Goal: Check status: Check status

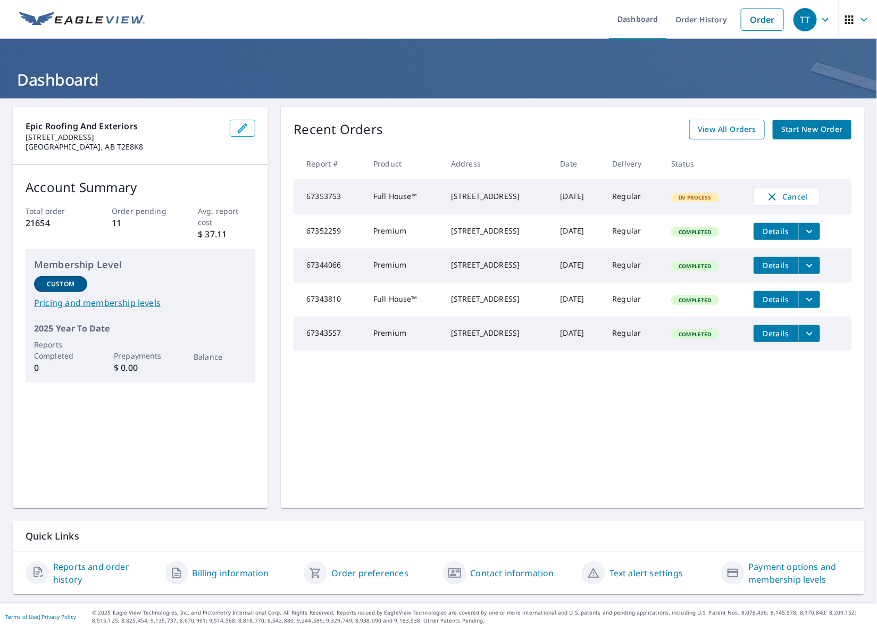
click at [733, 130] on span "View All Orders" at bounding box center [727, 129] width 59 height 13
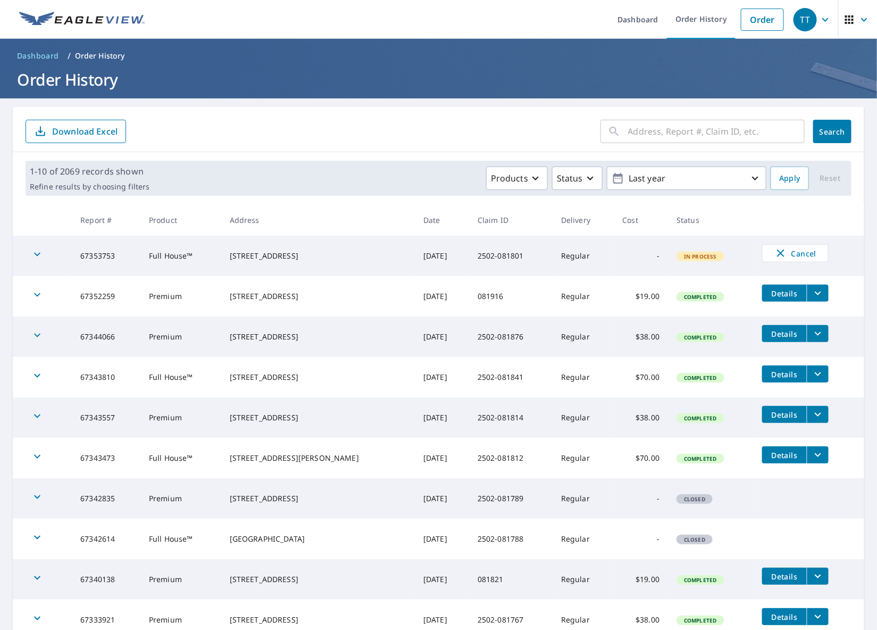
click at [643, 132] on input "text" at bounding box center [716, 132] width 177 height 30
type input "81756"
click button "Search" at bounding box center [833, 131] width 38 height 23
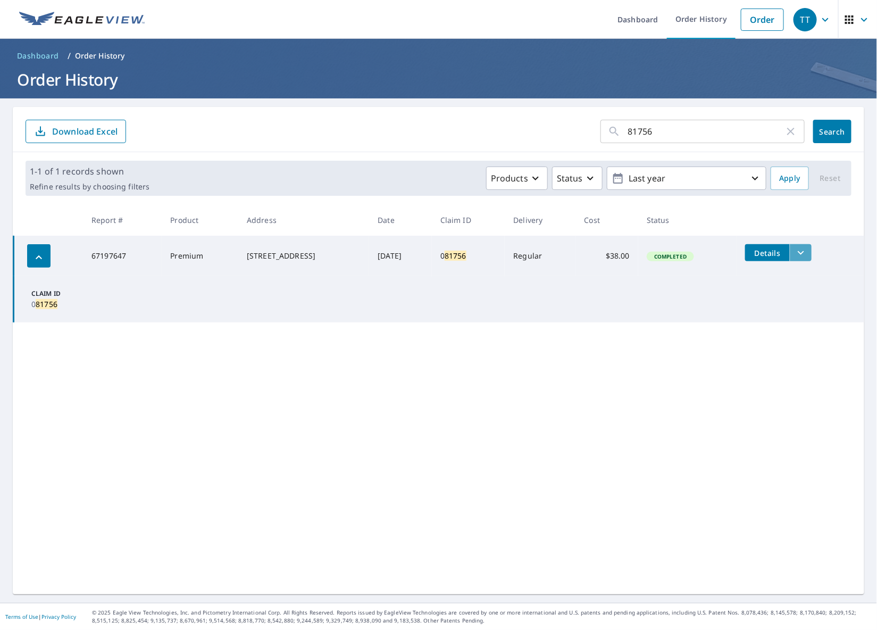
click at [806, 253] on icon "filesDropdownBtn-67197647" at bounding box center [801, 252] width 13 height 13
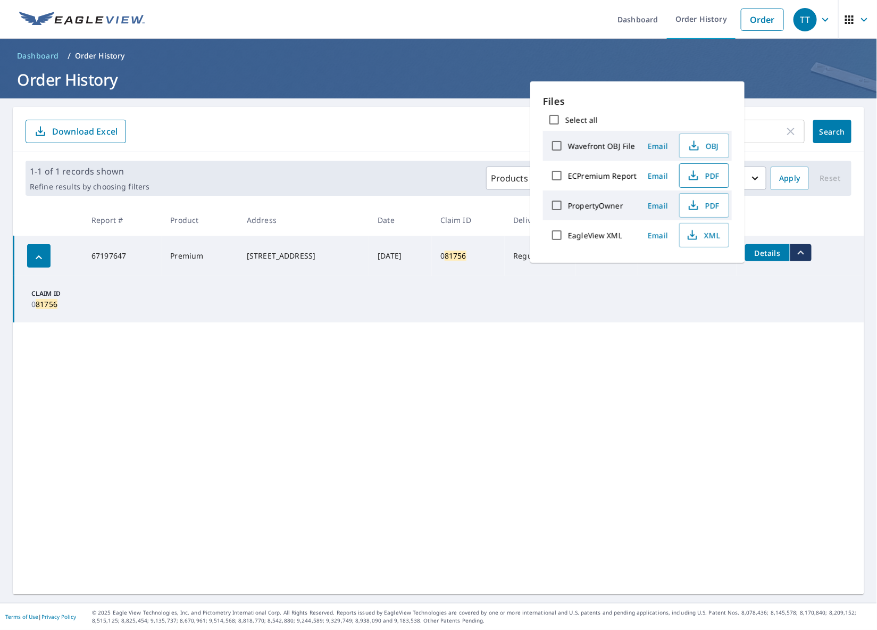
click at [705, 173] on span "PDF" at bounding box center [703, 175] width 34 height 13
